Goal: Obtain resource: Obtain resource

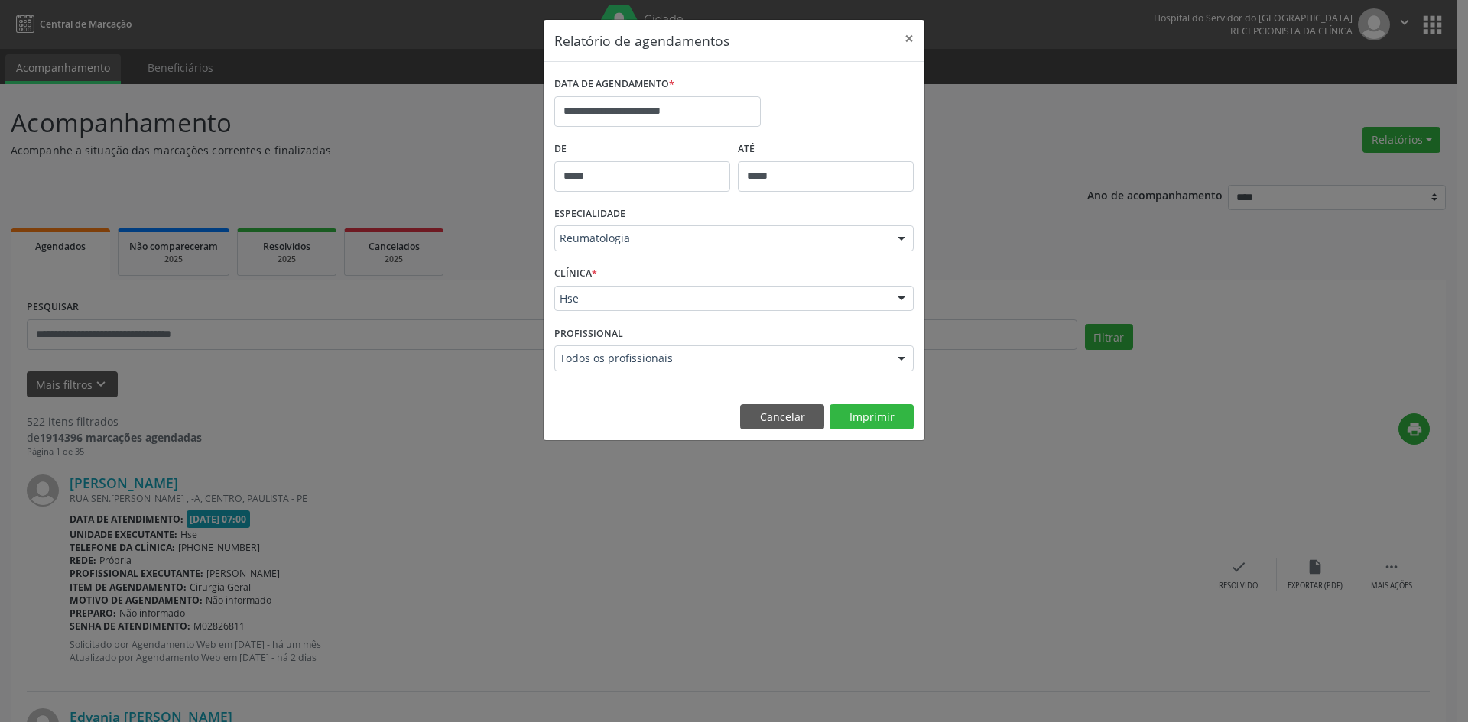
click at [897, 237] on div at bounding box center [901, 239] width 23 height 26
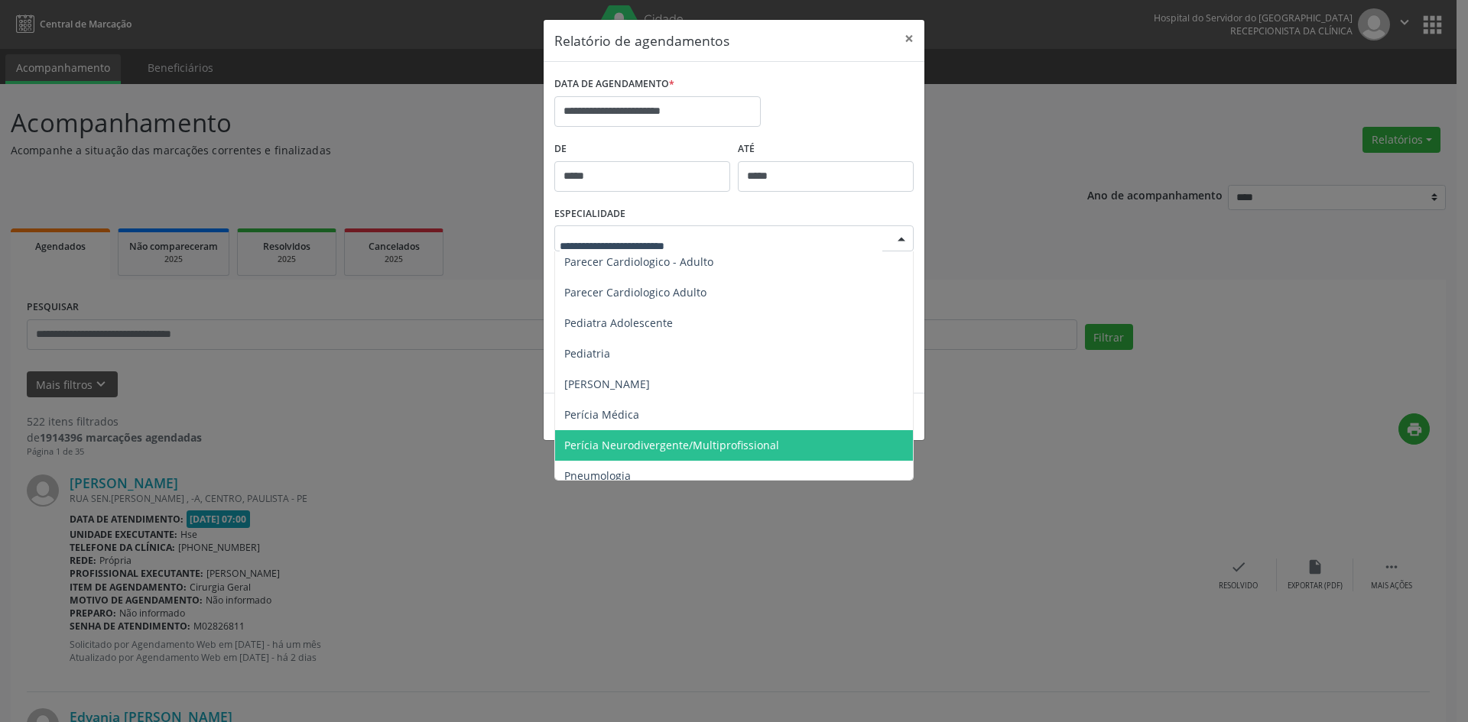
scroll to position [2214, 0]
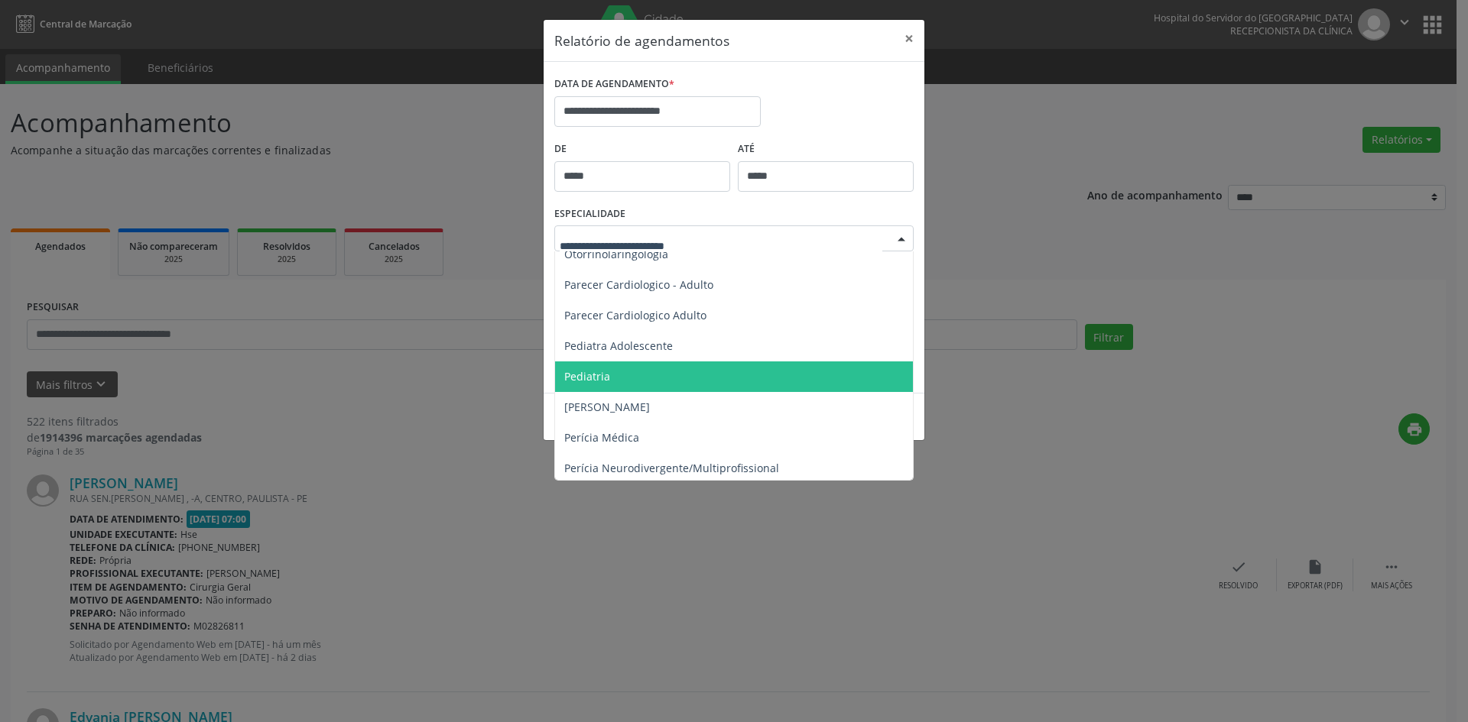
click at [590, 382] on span "Pediatria" at bounding box center [587, 376] width 46 height 15
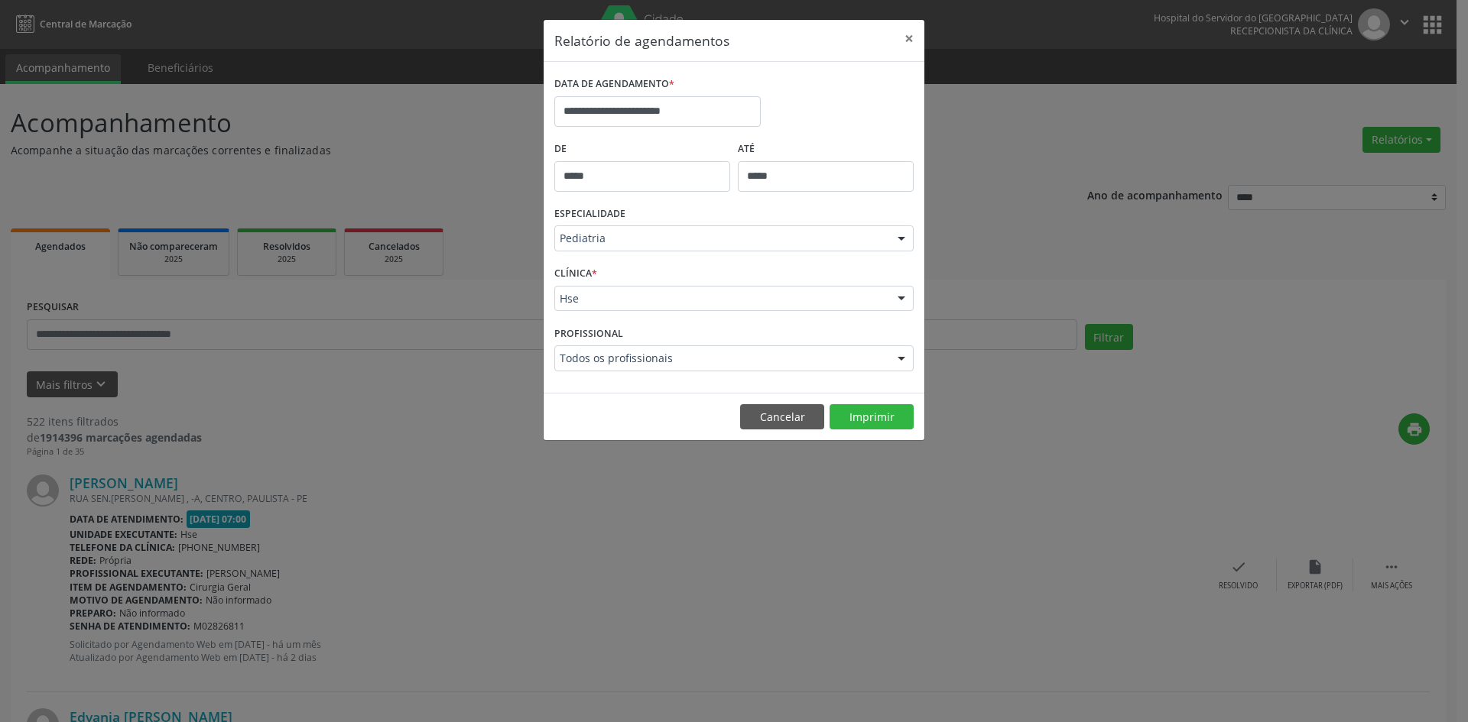
click at [898, 239] on div at bounding box center [901, 239] width 23 height 26
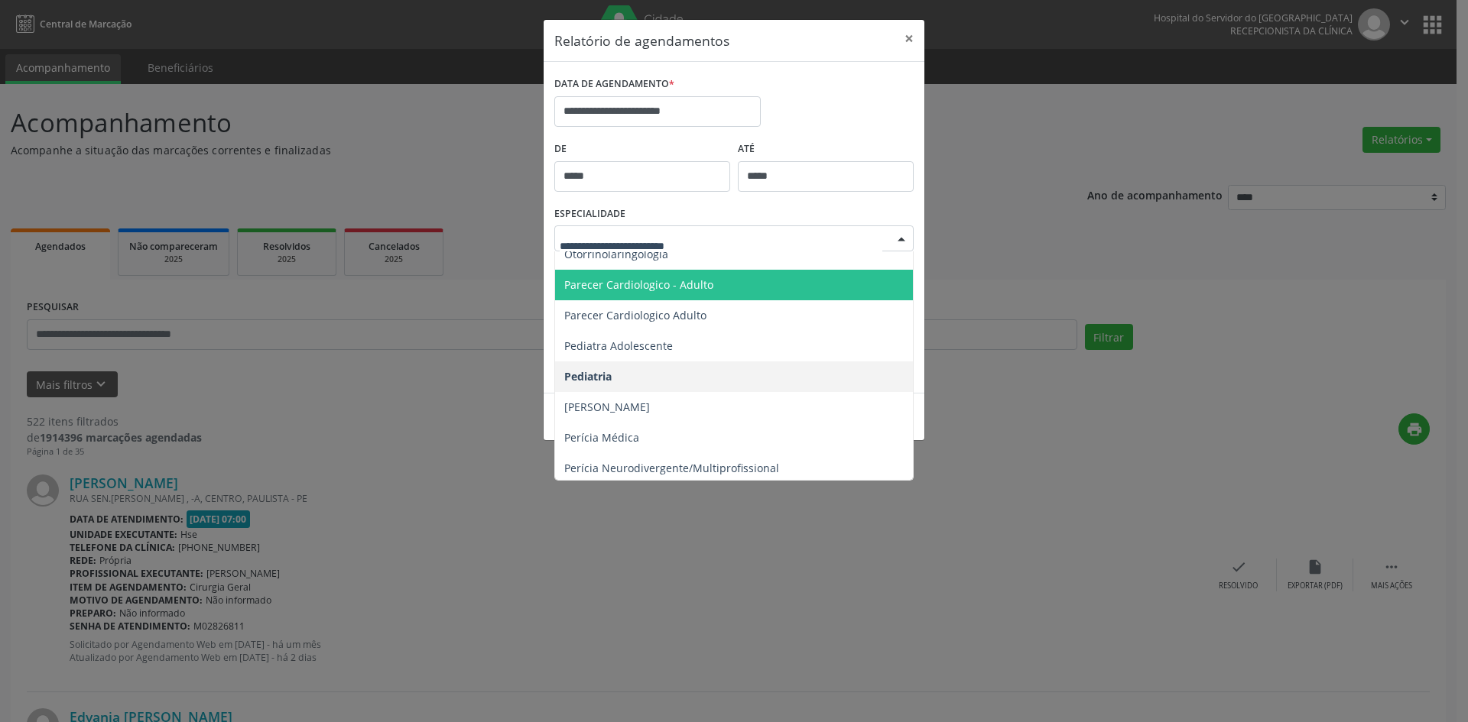
click at [662, 284] on span "Parecer Cardiologico - Adulto" at bounding box center [638, 284] width 149 height 15
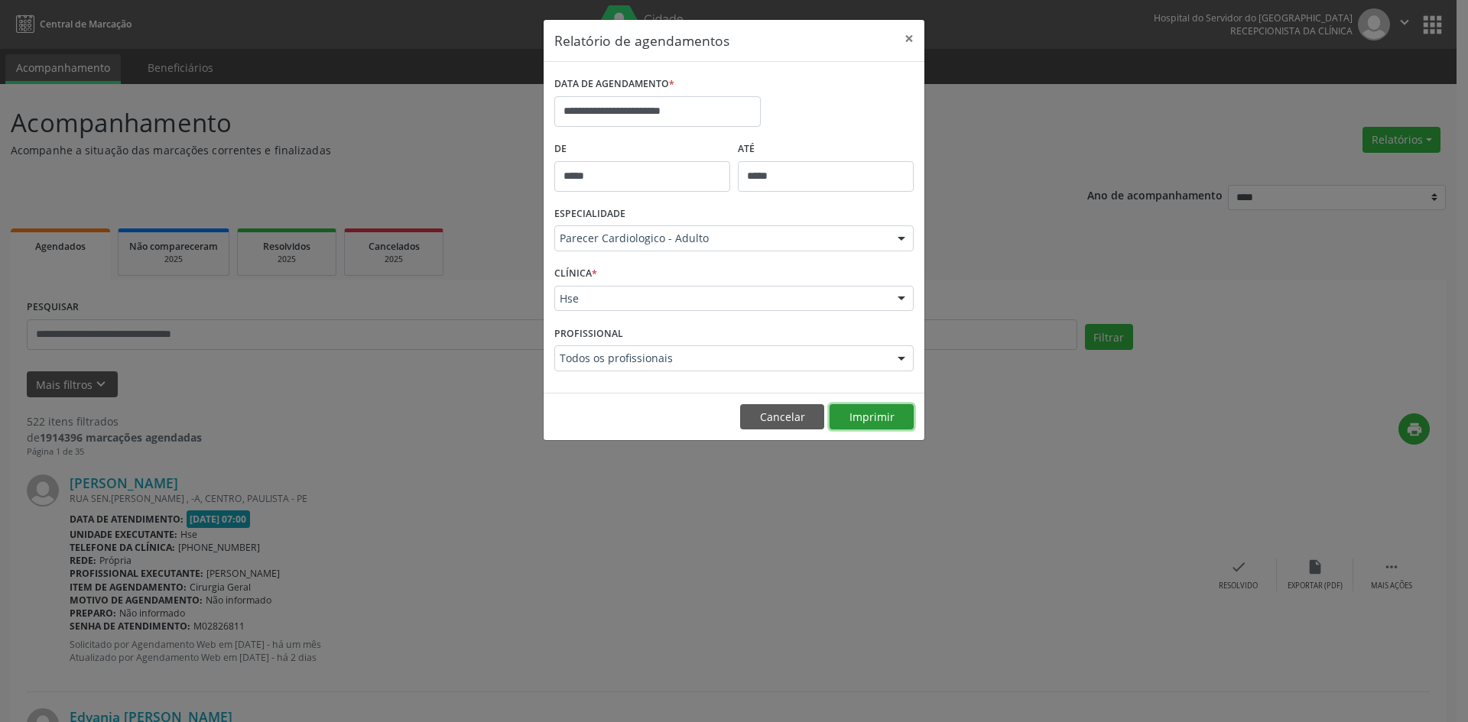
click at [875, 423] on button "Imprimir" at bounding box center [871, 417] width 84 height 26
click at [638, 106] on input "**********" at bounding box center [657, 111] width 206 height 31
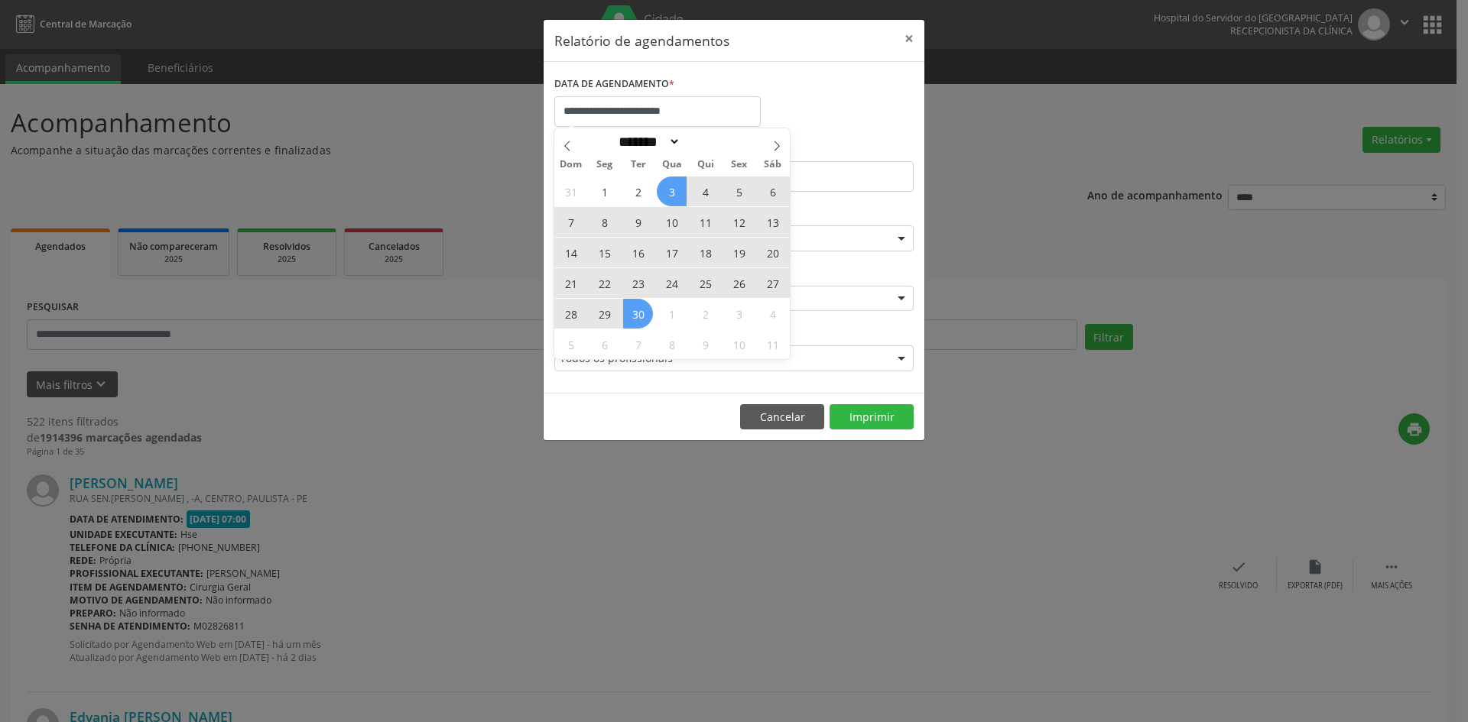
click at [674, 195] on span "3" at bounding box center [672, 192] width 30 height 30
type input "**********"
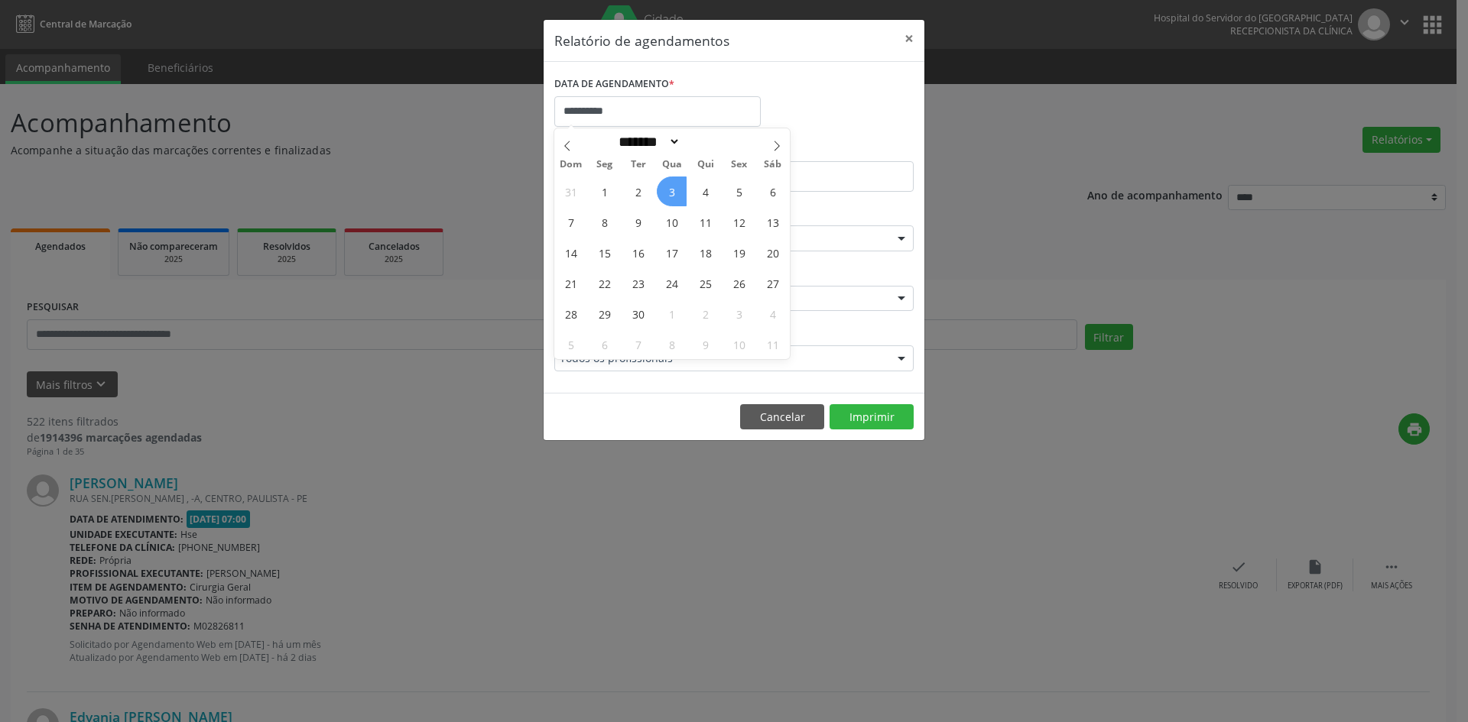
click at [674, 190] on span "3" at bounding box center [672, 192] width 30 height 30
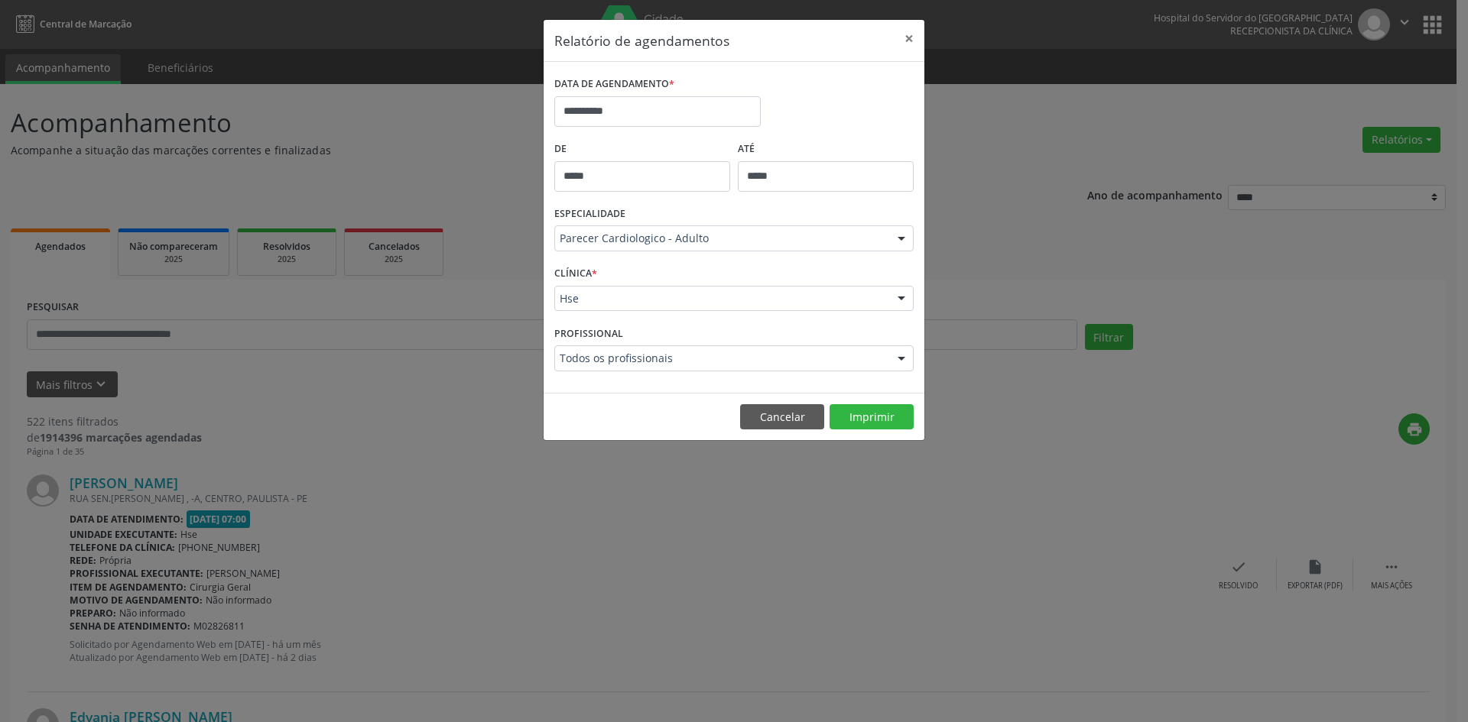
click at [904, 235] on div at bounding box center [901, 239] width 23 height 26
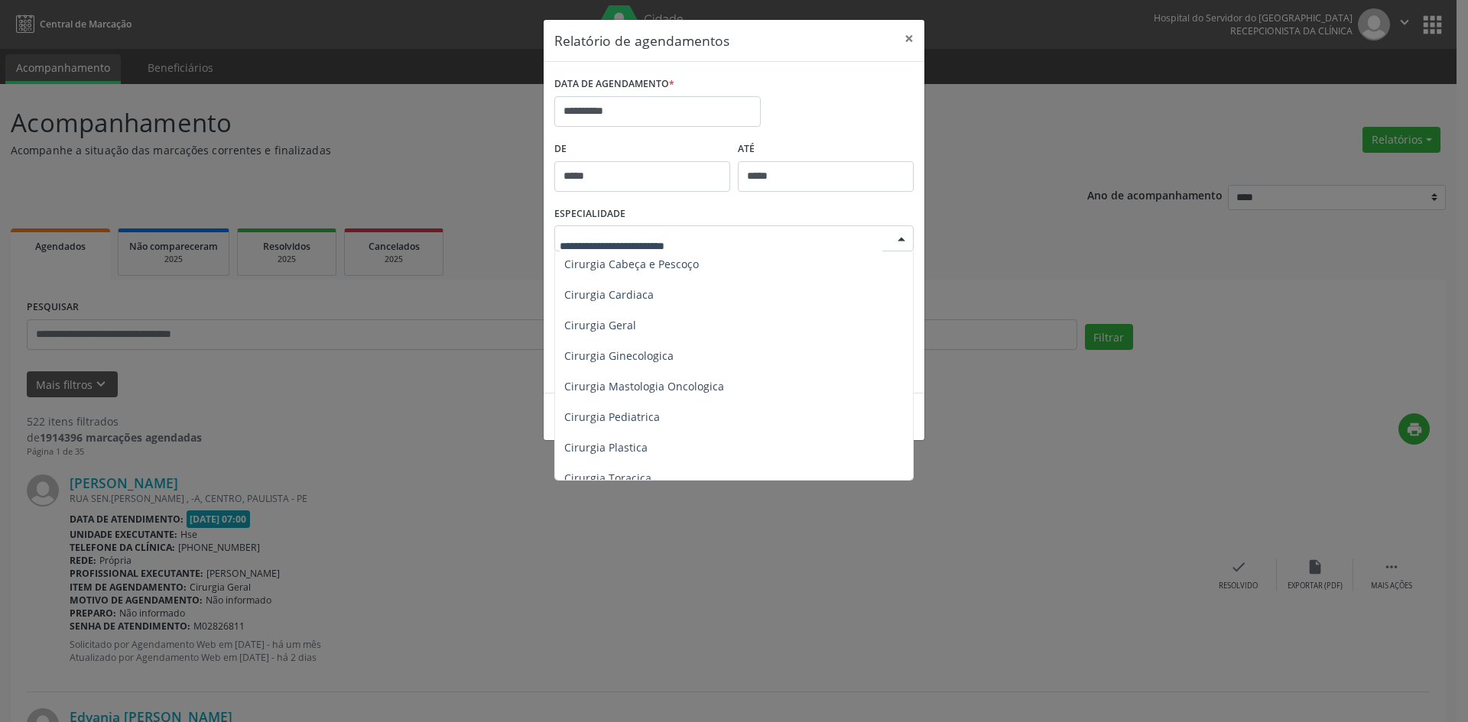
scroll to position [229, 0]
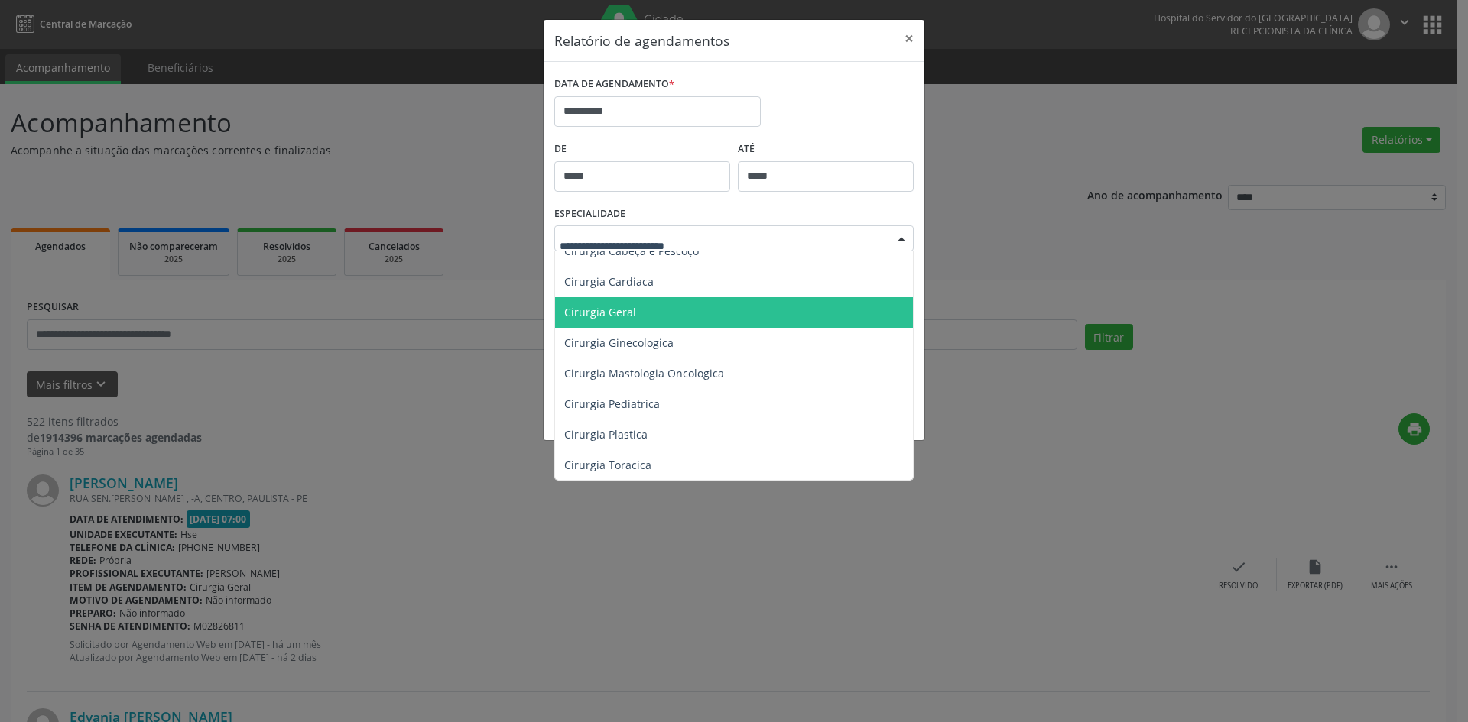
click at [615, 323] on span "Cirurgia Geral" at bounding box center [735, 312] width 360 height 31
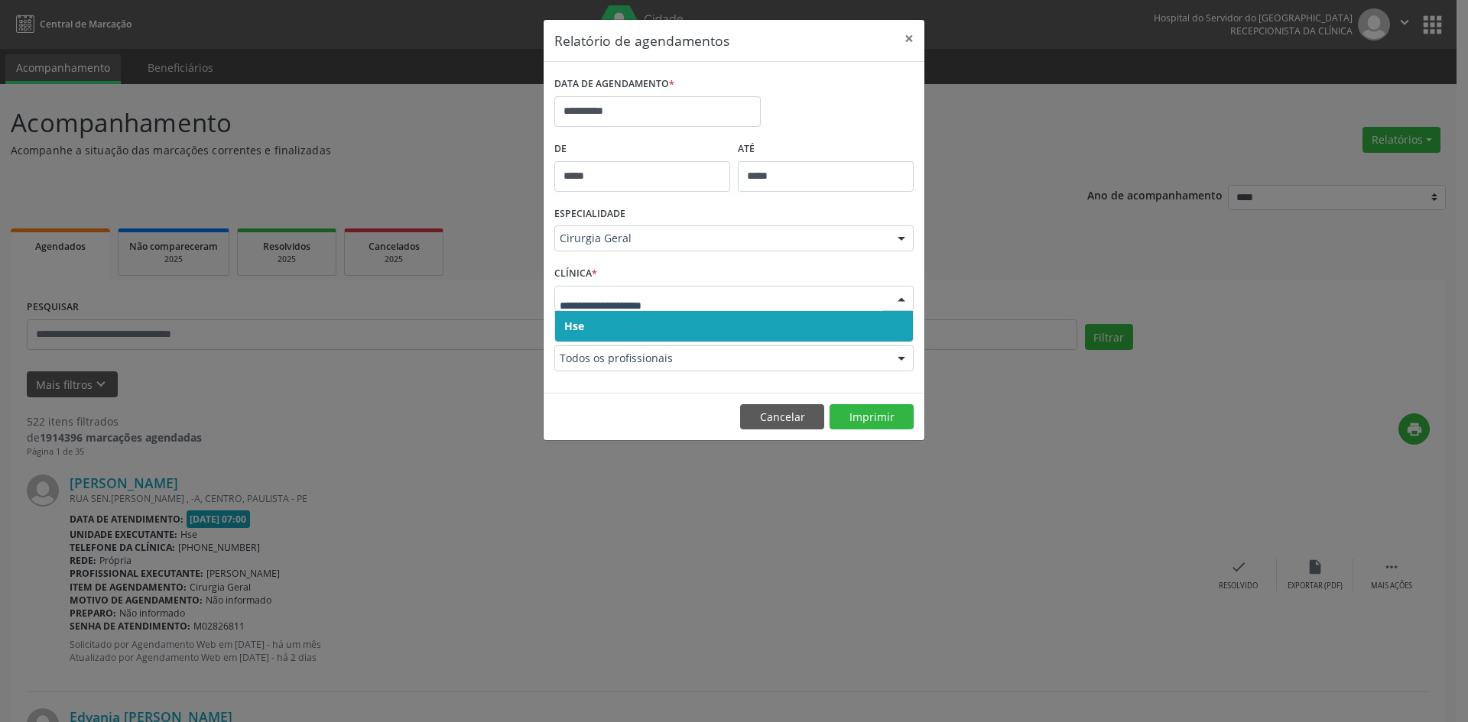
drag, startPoint x: 589, startPoint y: 329, endPoint x: 589, endPoint y: 314, distance: 14.5
click at [589, 326] on span "Hse" at bounding box center [734, 326] width 358 height 31
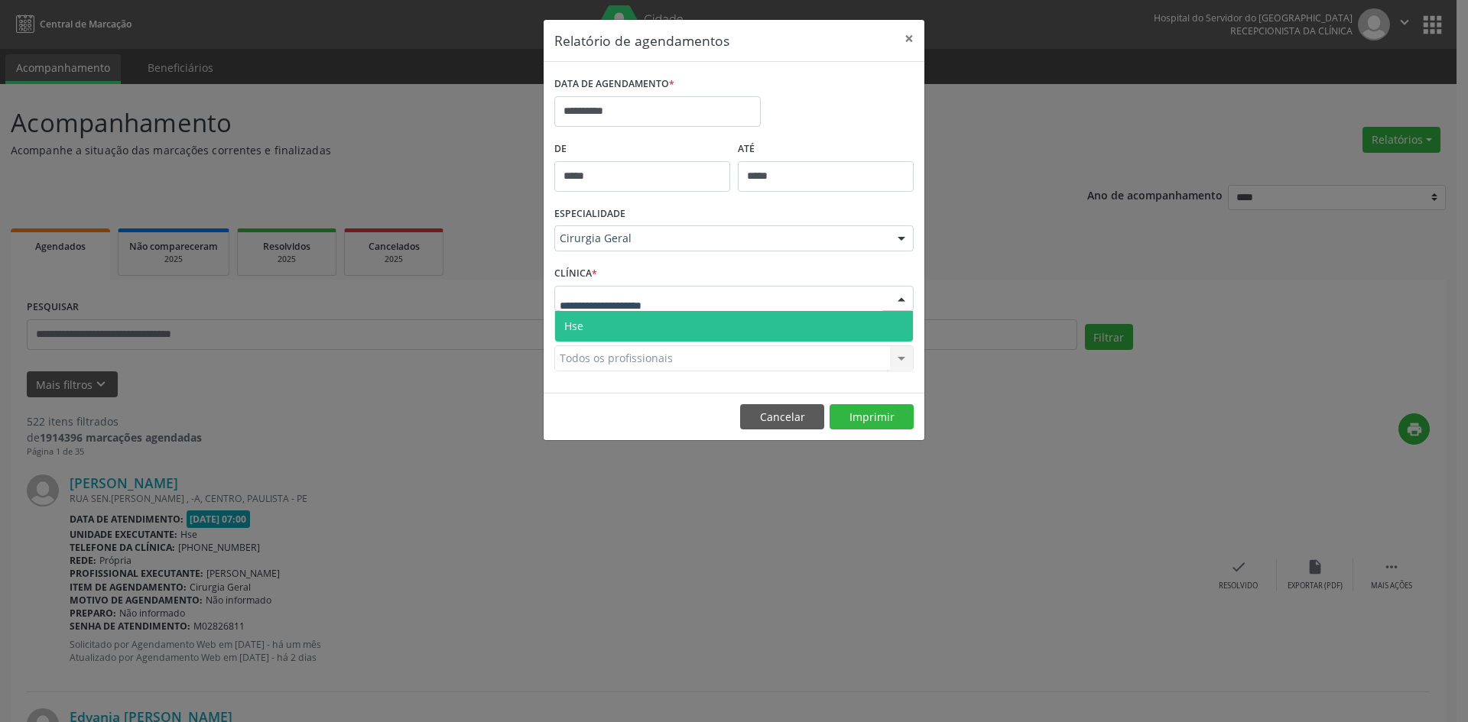
click at [592, 313] on span "Hse" at bounding box center [734, 326] width 358 height 31
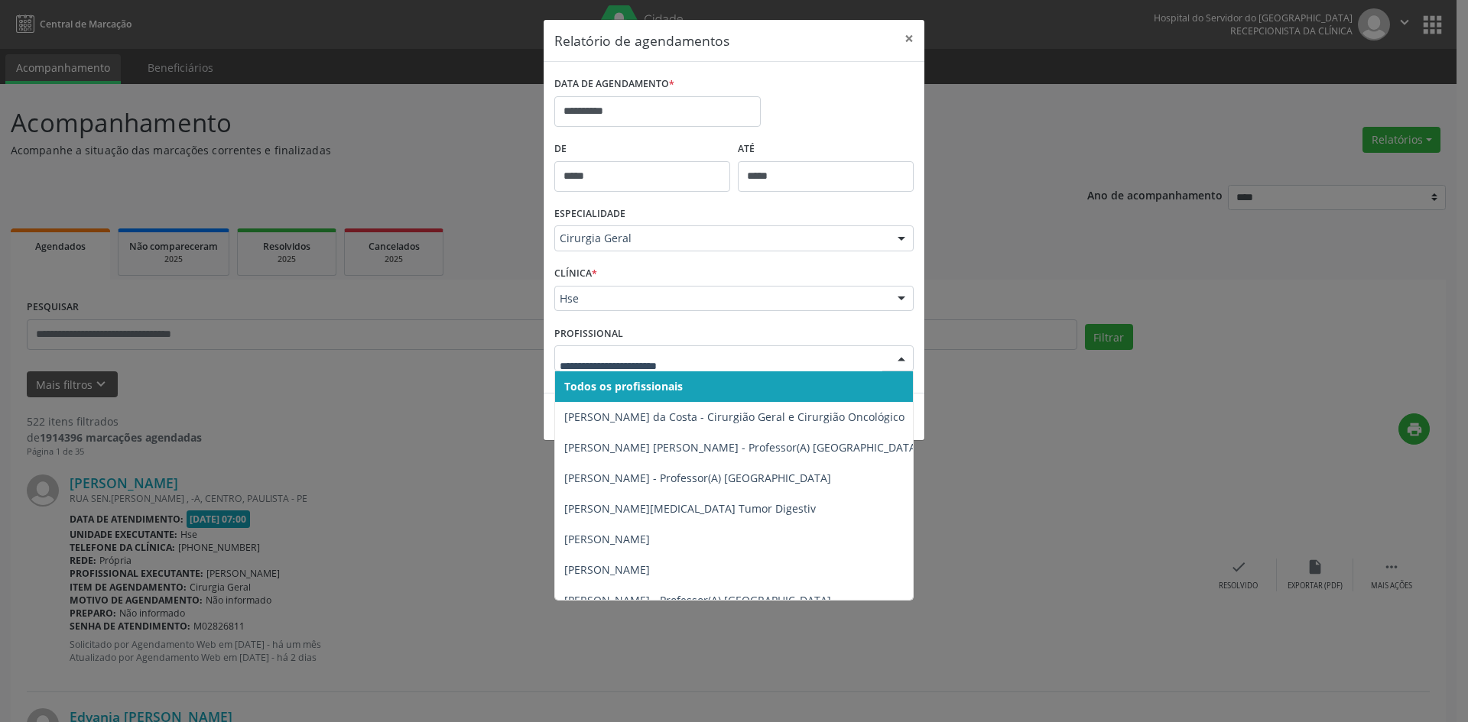
click at [597, 390] on span "Todos os profissionais" at bounding box center [623, 386] width 118 height 15
click at [608, 384] on span "Todos os profissionais" at bounding box center [620, 386] width 113 height 15
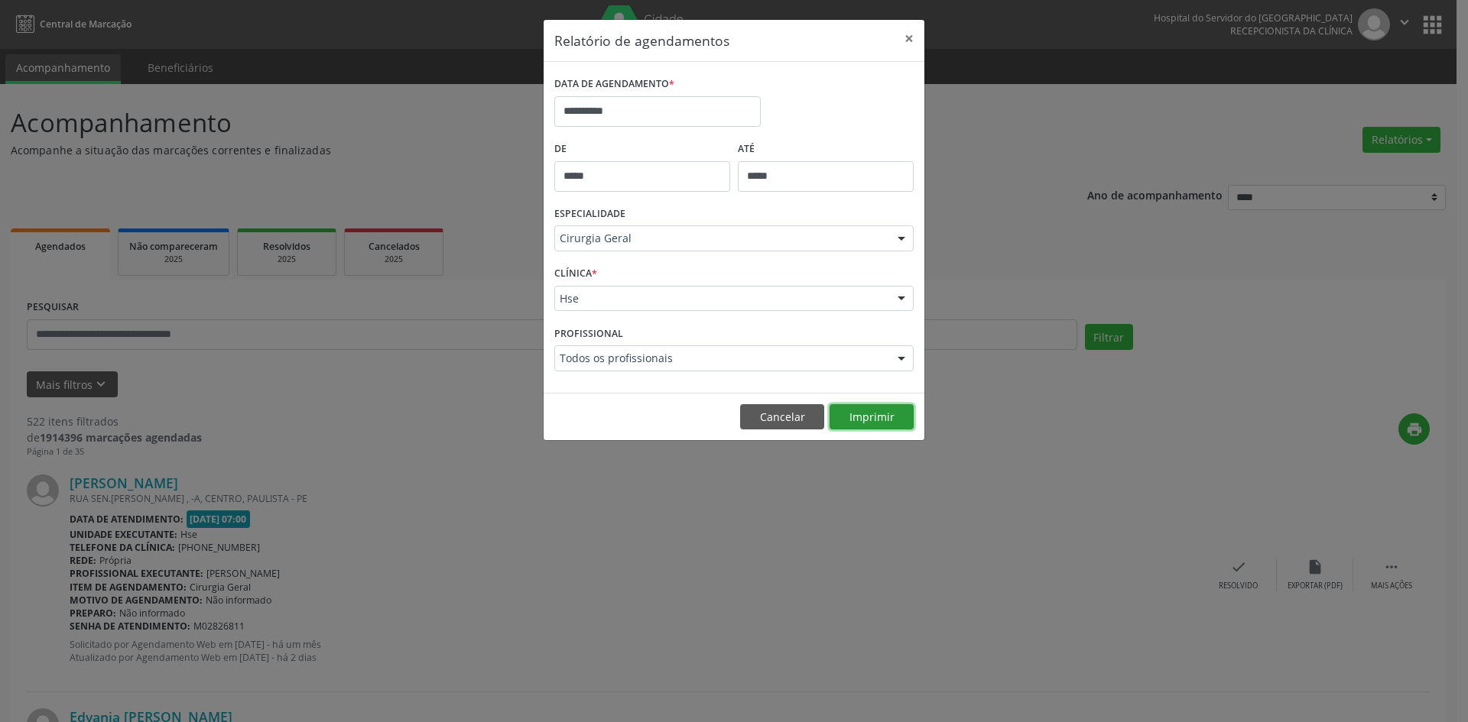
click at [889, 423] on button "Imprimir" at bounding box center [871, 417] width 84 height 26
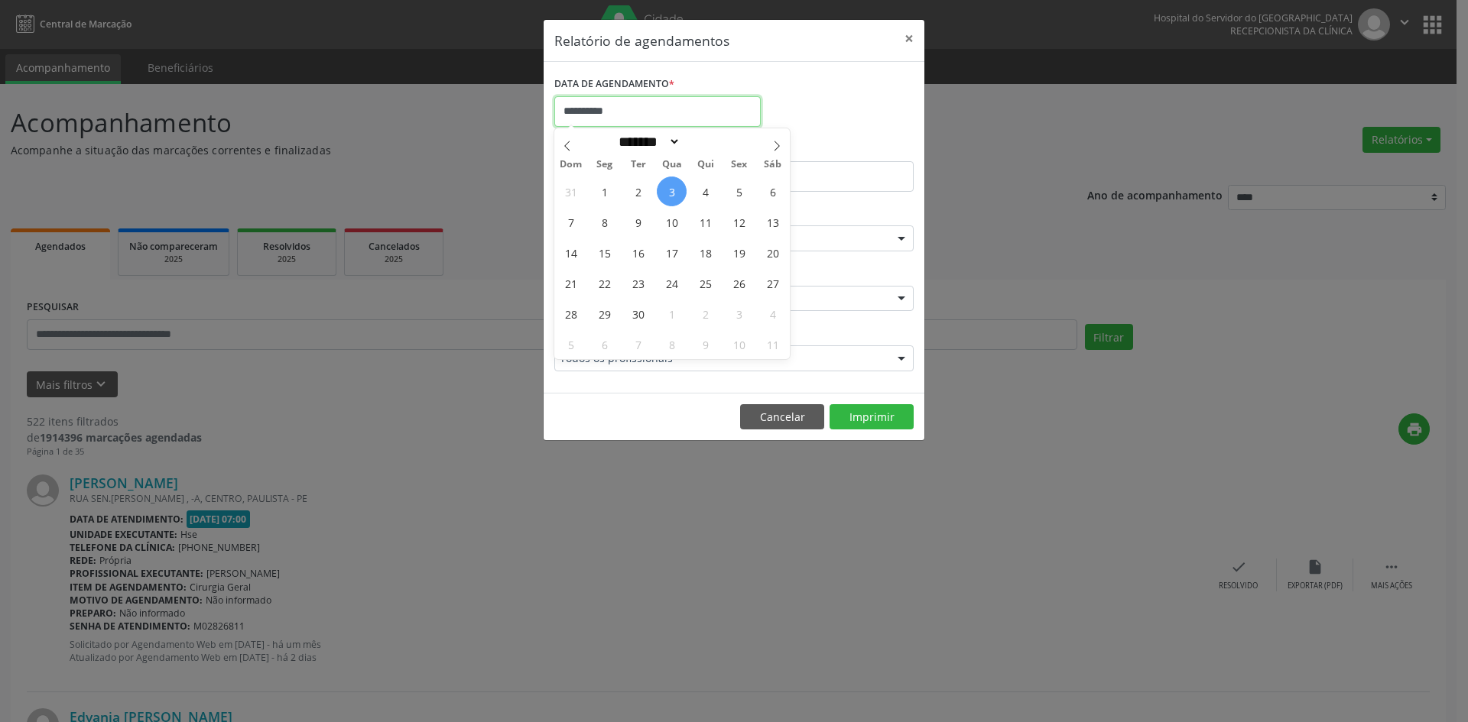
click at [610, 115] on input "**********" at bounding box center [657, 111] width 206 height 31
click at [705, 195] on span "4" at bounding box center [705, 192] width 30 height 30
type input "**********"
click at [705, 195] on span "4" at bounding box center [705, 192] width 30 height 30
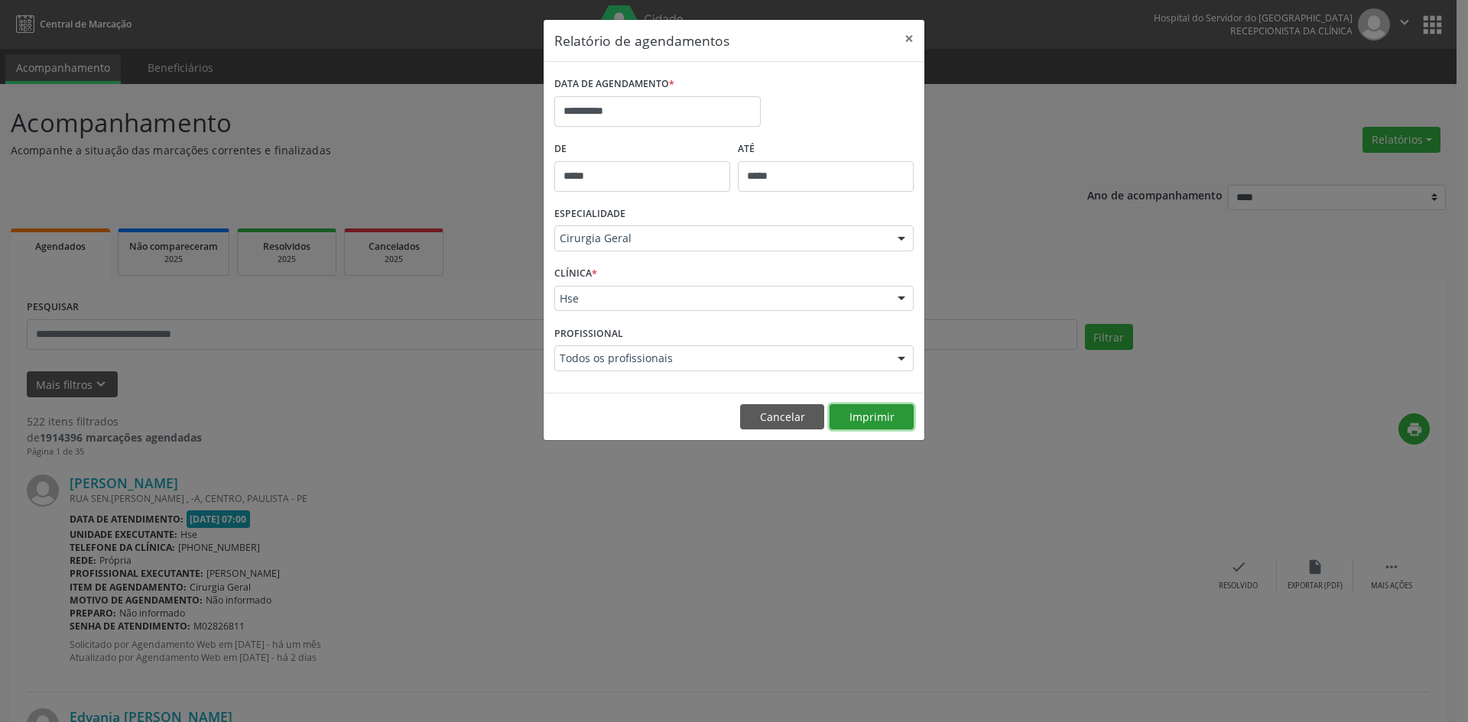
click at [869, 414] on button "Imprimir" at bounding box center [871, 417] width 84 height 26
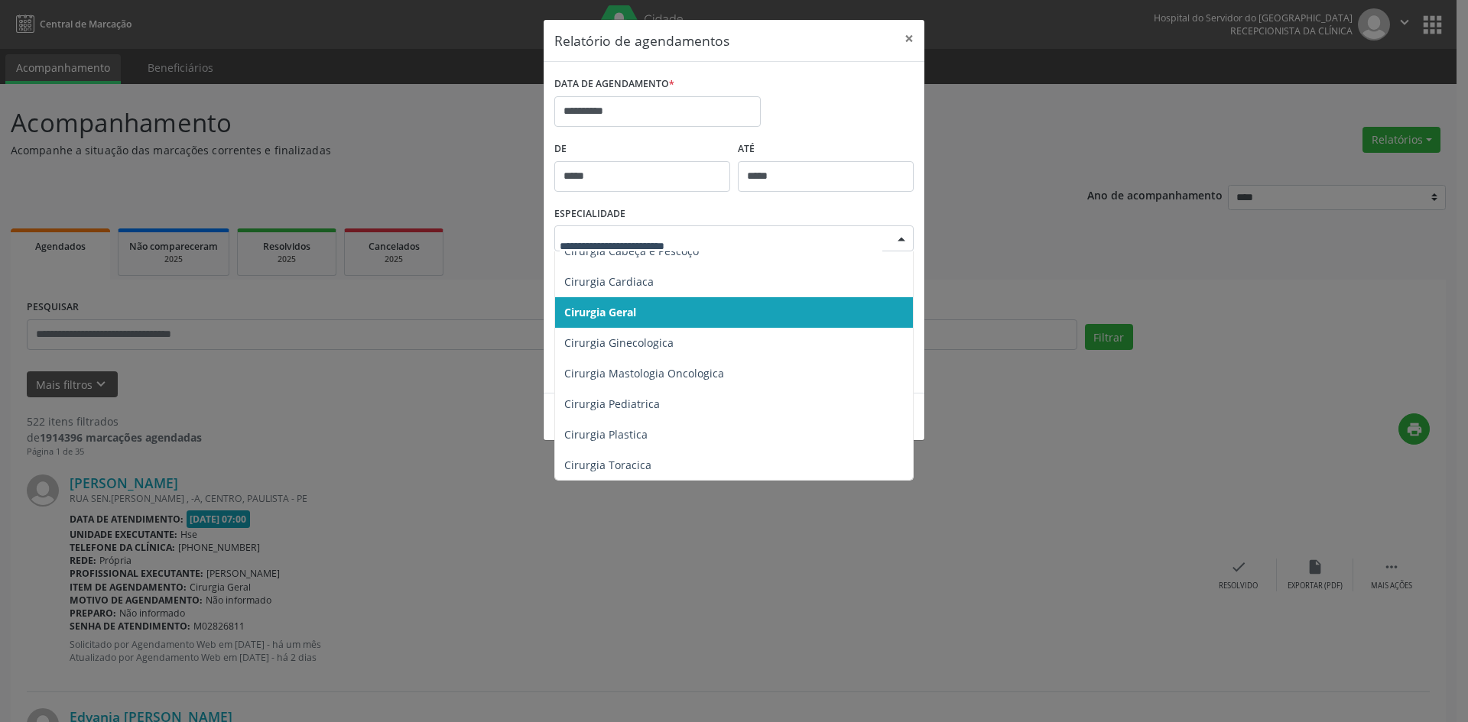
click at [887, 231] on div at bounding box center [733, 239] width 359 height 26
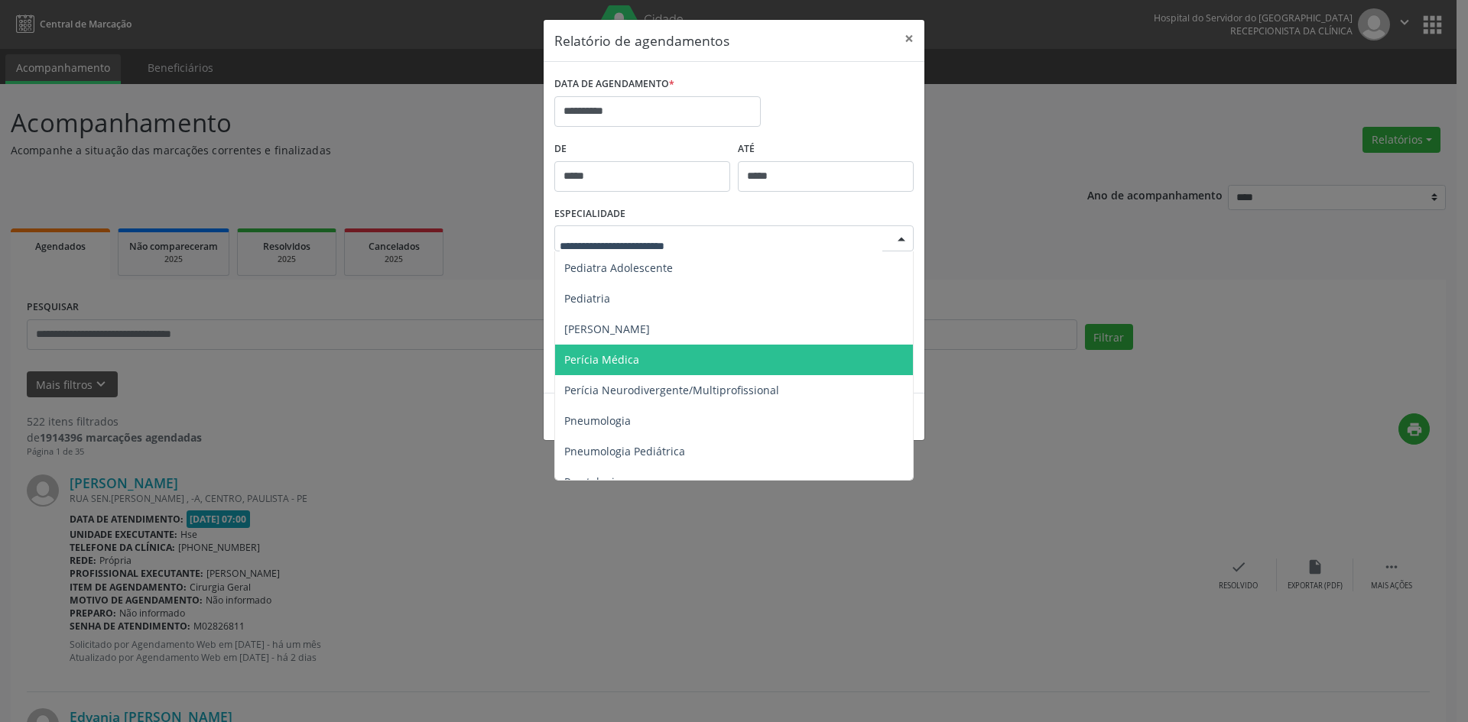
scroll to position [2293, 0]
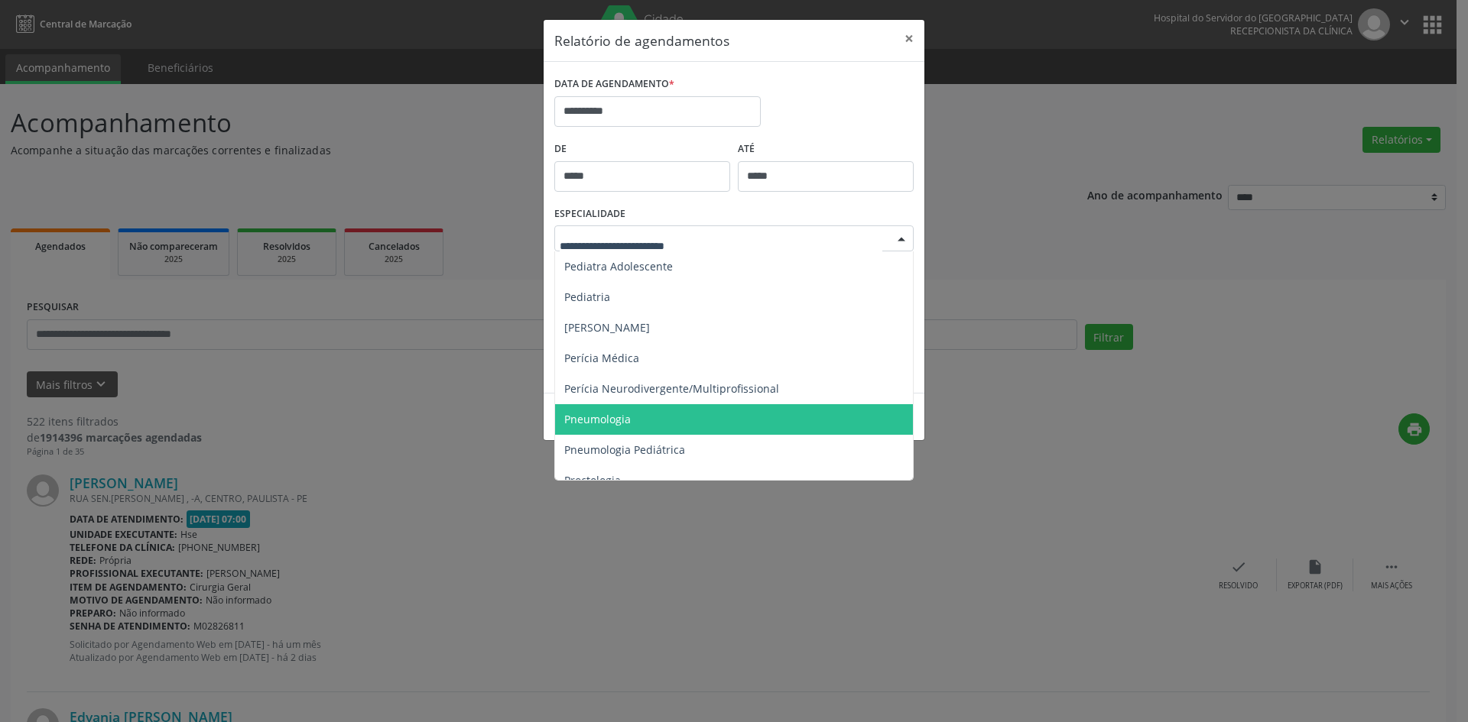
click at [608, 424] on span "Pneumologia" at bounding box center [597, 419] width 67 height 15
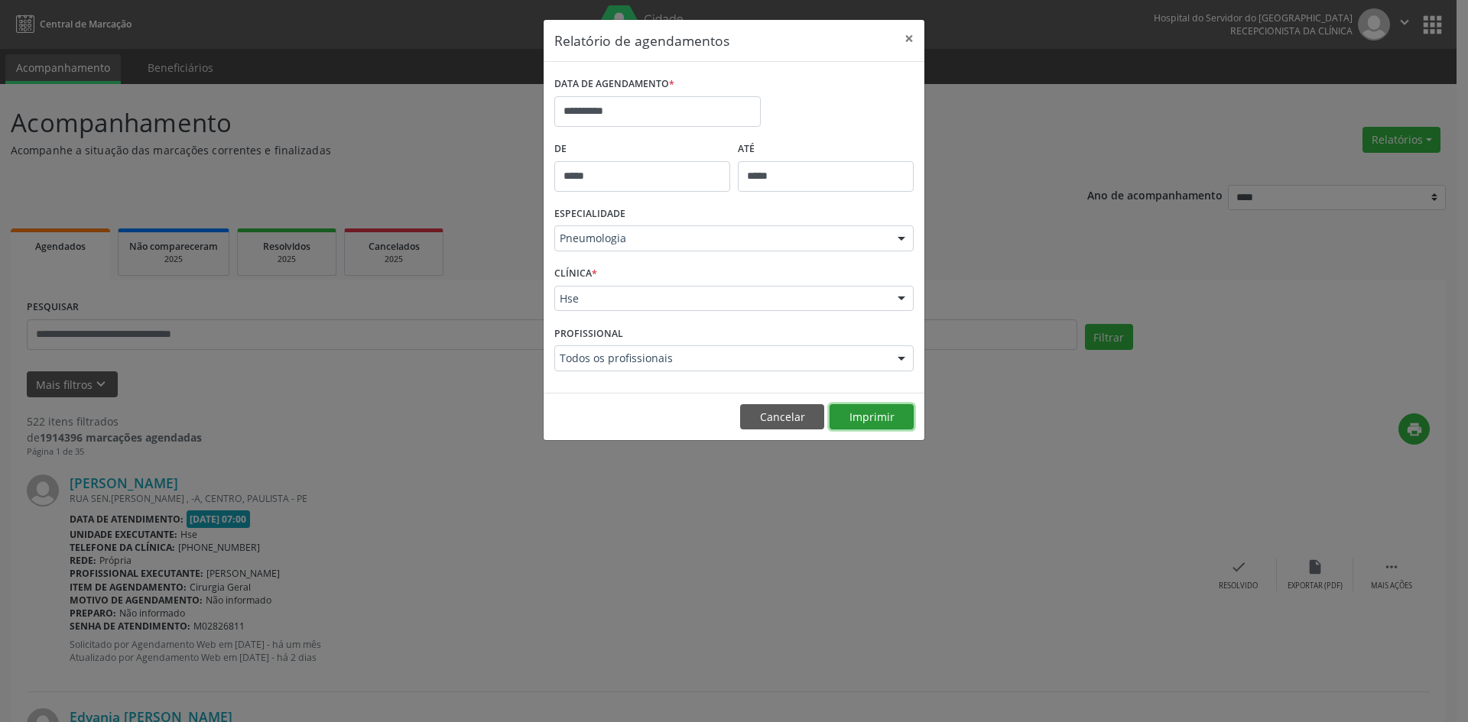
click at [875, 416] on button "Imprimir" at bounding box center [871, 417] width 84 height 26
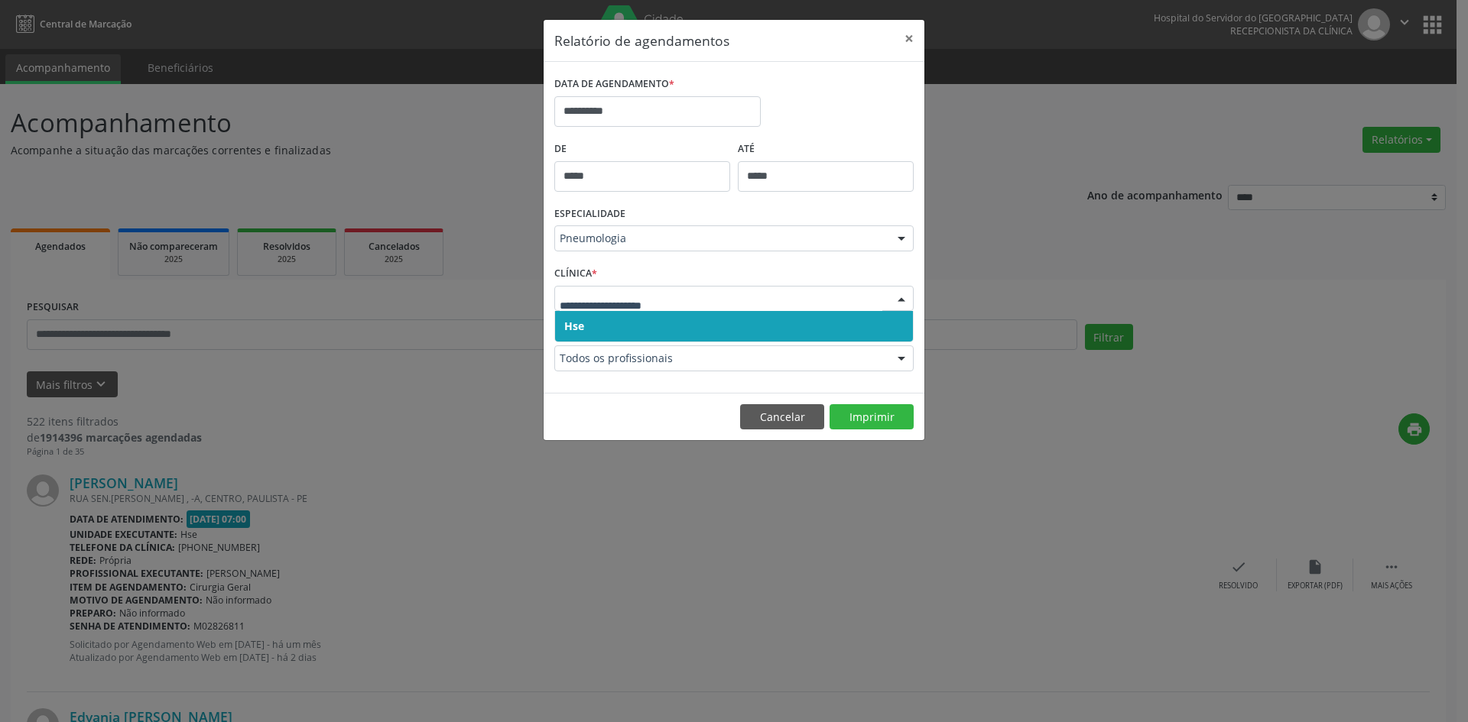
click at [579, 316] on span "Hse" at bounding box center [734, 326] width 358 height 31
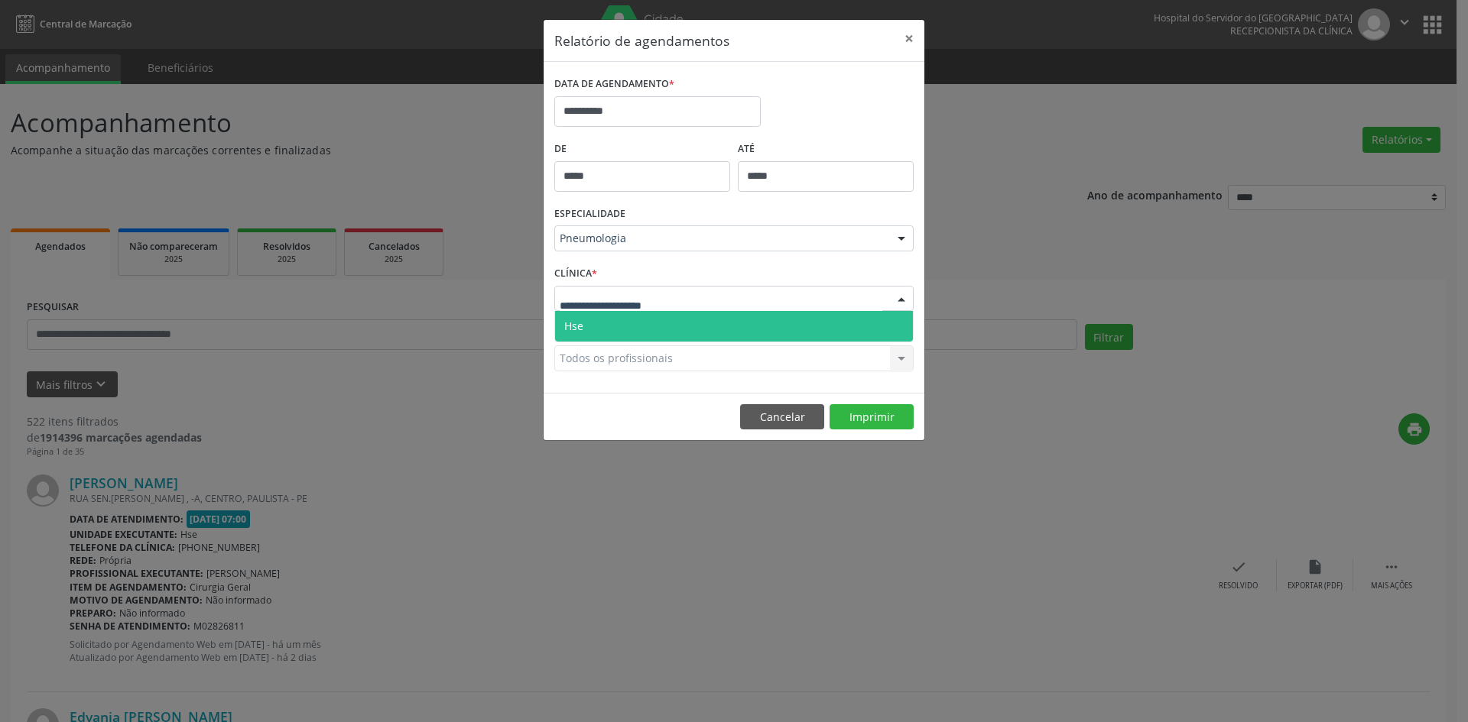
drag, startPoint x: 579, startPoint y: 303, endPoint x: 579, endPoint y: 327, distance: 24.5
click at [579, 327] on span "Hse" at bounding box center [573, 326] width 19 height 15
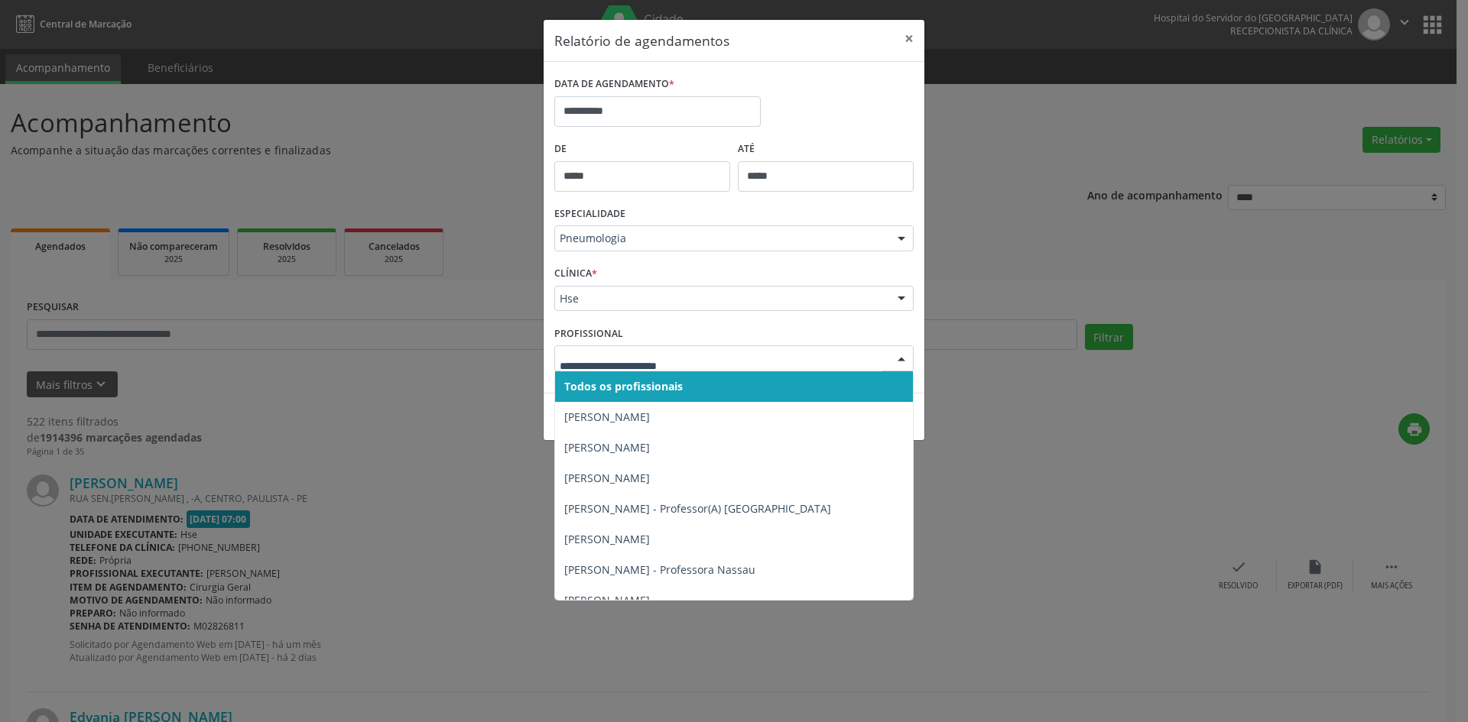
click at [605, 386] on span "Todos os profissionais" at bounding box center [623, 386] width 118 height 15
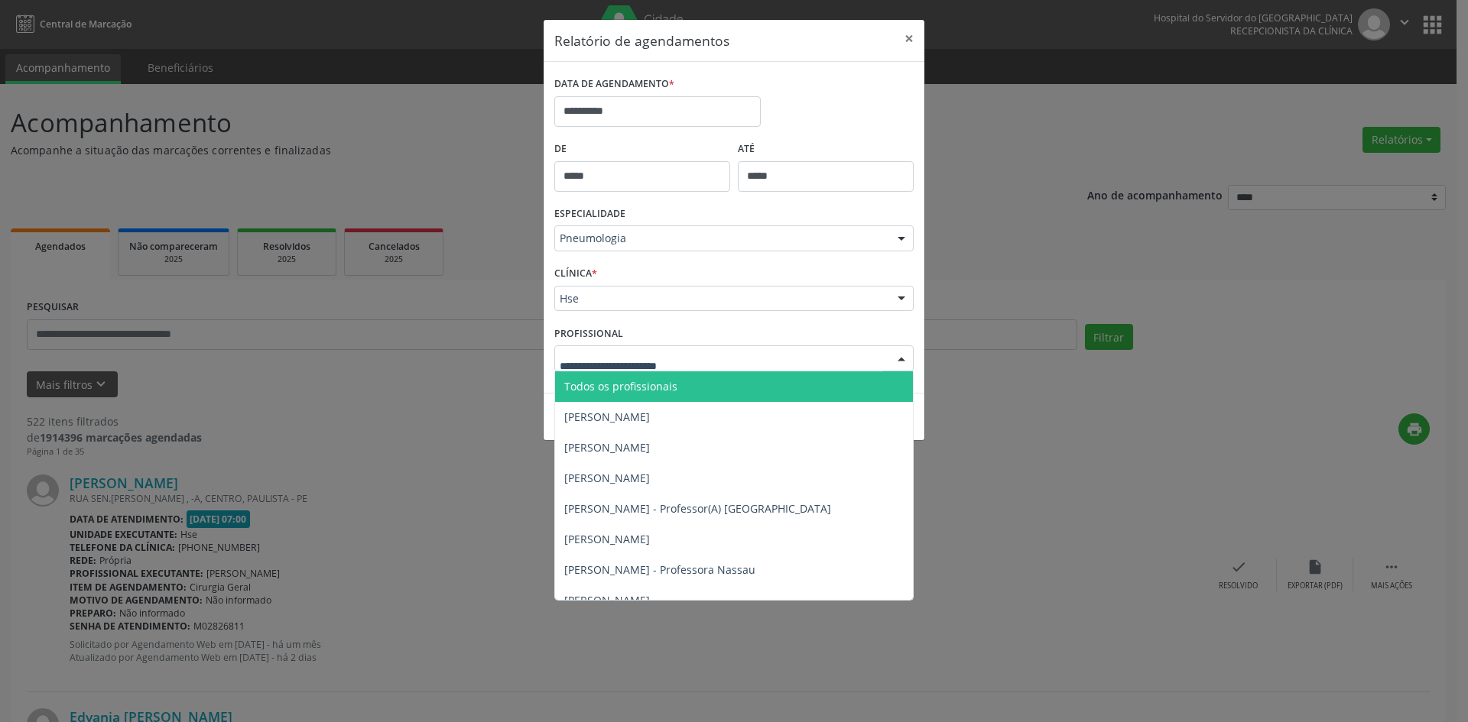
click at [609, 381] on span "Todos os profissionais" at bounding box center [620, 386] width 113 height 15
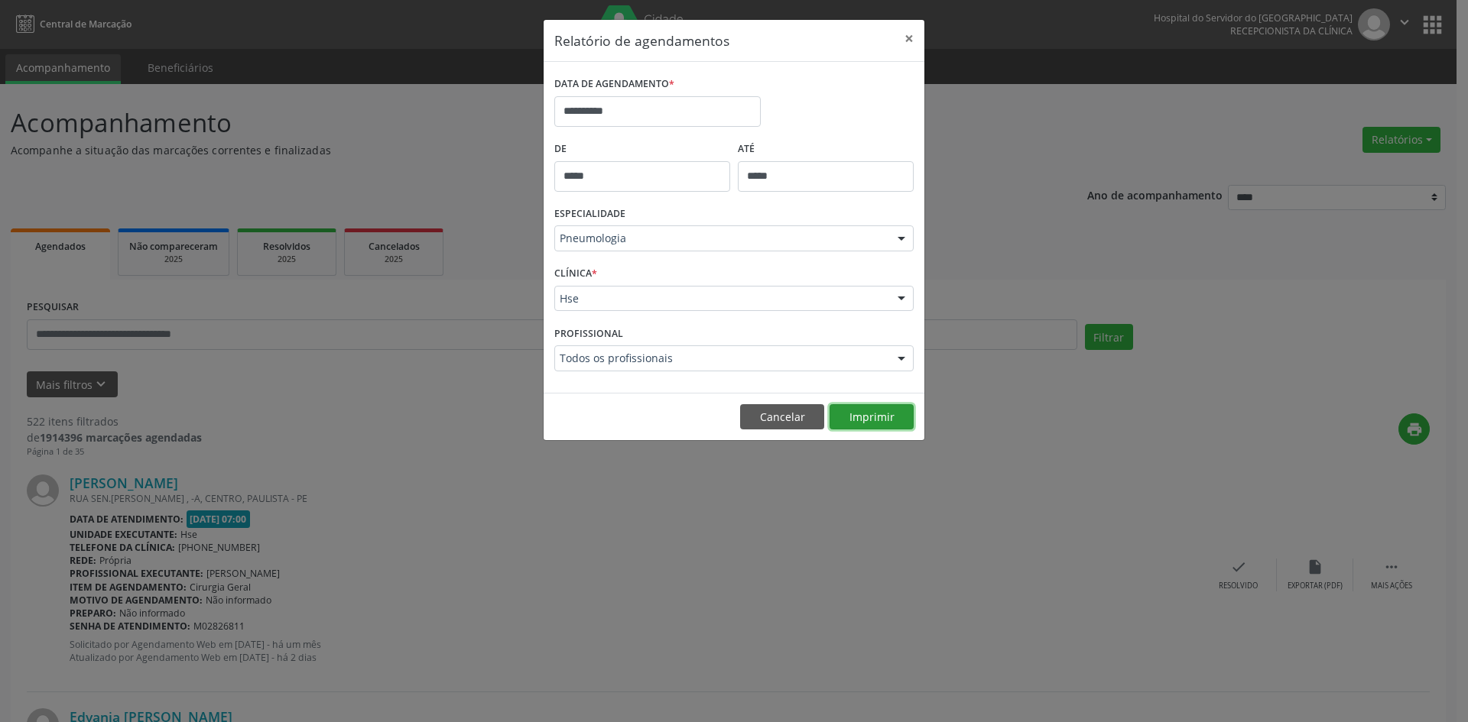
click at [882, 418] on button "Imprimir" at bounding box center [871, 417] width 84 height 26
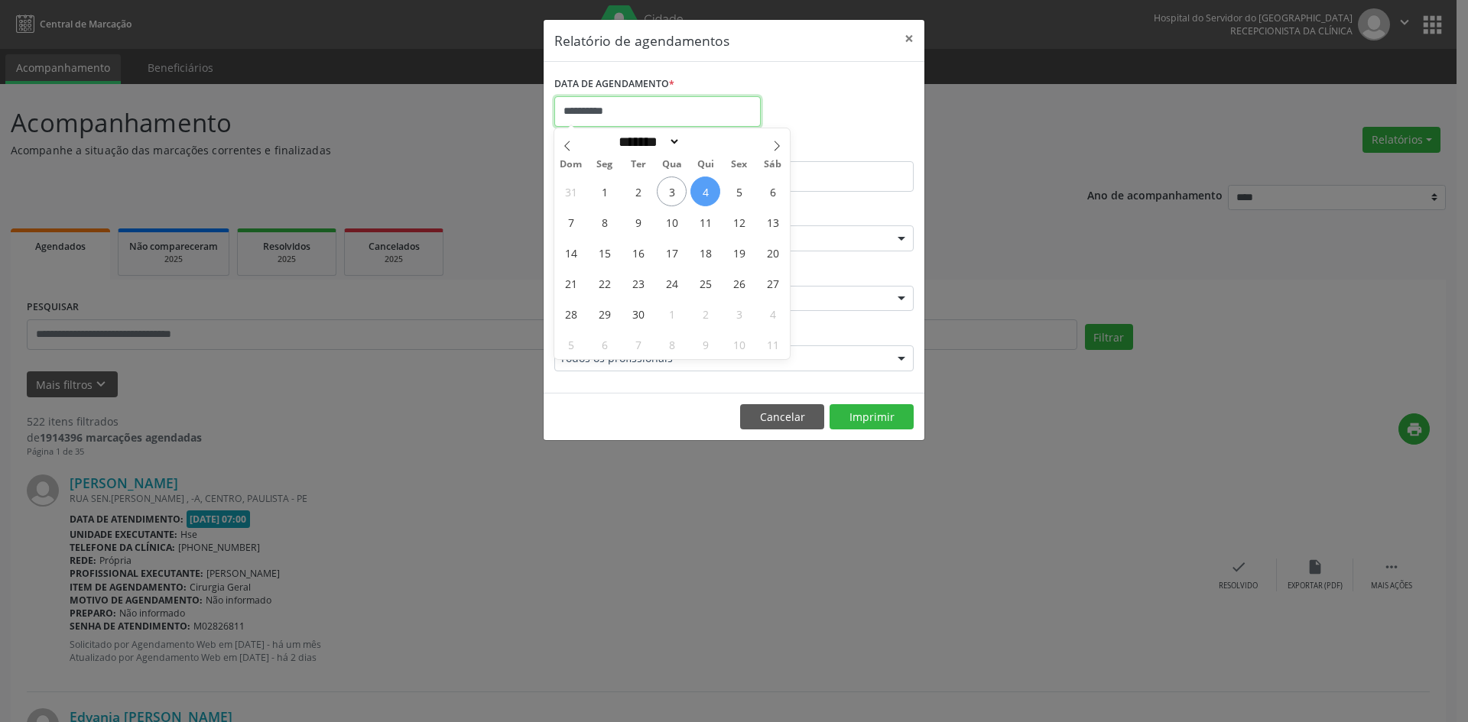
click at [634, 112] on input "**********" at bounding box center [657, 111] width 206 height 31
click at [677, 190] on span "3" at bounding box center [672, 192] width 30 height 30
type input "**********"
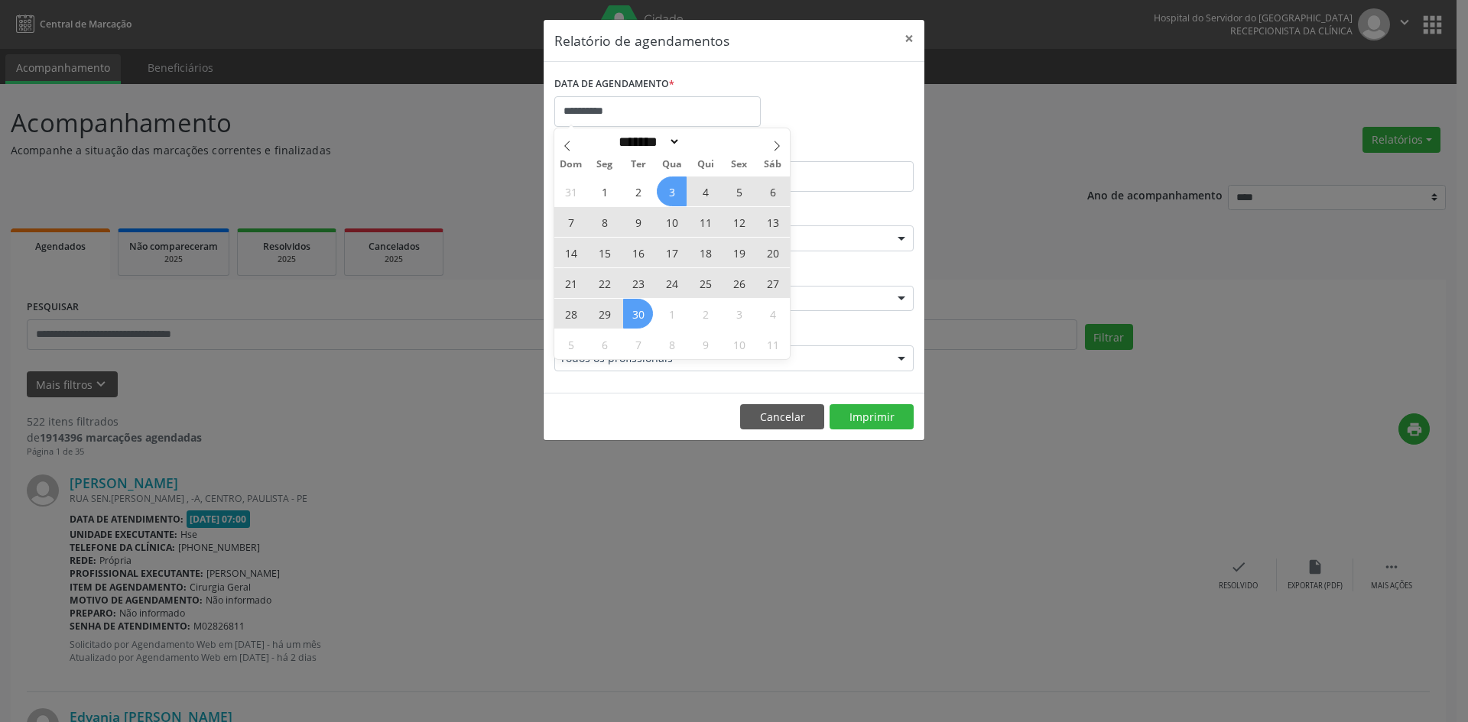
drag, startPoint x: 677, startPoint y: 190, endPoint x: 639, endPoint y: 322, distance: 136.7
click at [639, 322] on div "31 1 2 3 4 5 6 7 8 9 10 11 12 13 14 15 16 17 18 19 20 21 22 23 24 25 26 27 28 2…" at bounding box center [671, 267] width 235 height 183
click at [641, 323] on span "30" at bounding box center [638, 314] width 30 height 30
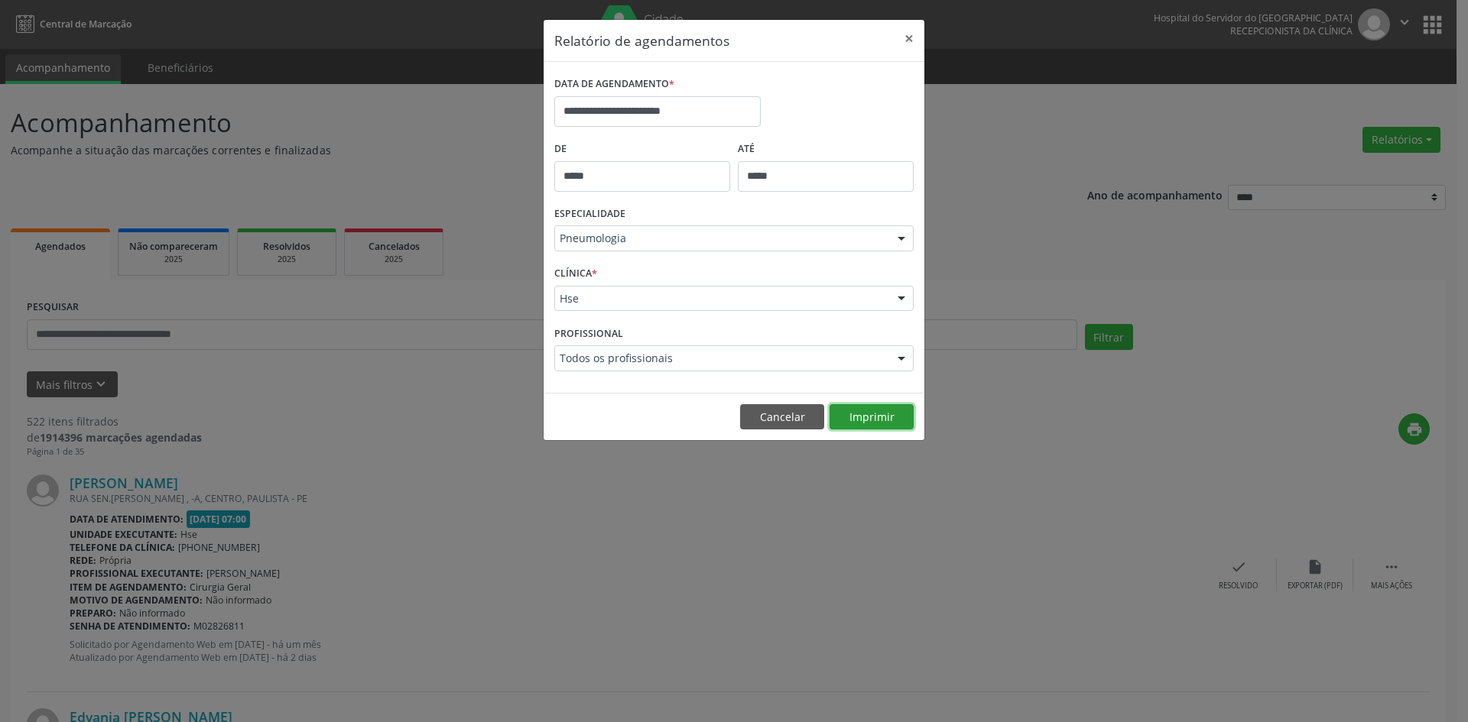
click at [875, 422] on button "Imprimir" at bounding box center [871, 417] width 84 height 26
